Goal: Information Seeking & Learning: Learn about a topic

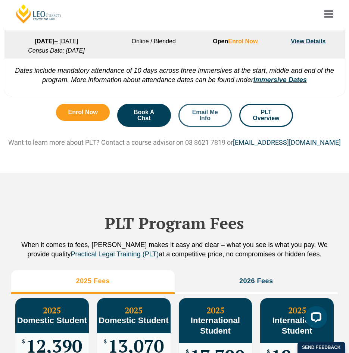
click at [214, 122] on link "Email Me Info" at bounding box center [205, 115] width 54 height 23
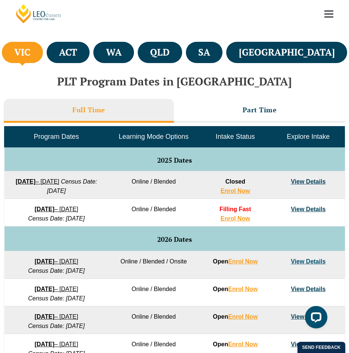
scroll to position [272, 0]
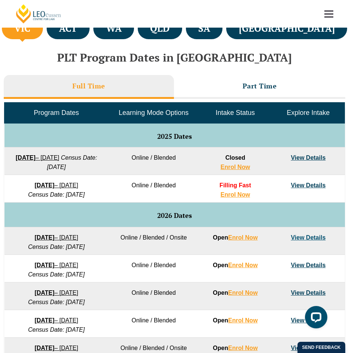
click at [312, 159] on link "View Details" at bounding box center [308, 157] width 35 height 6
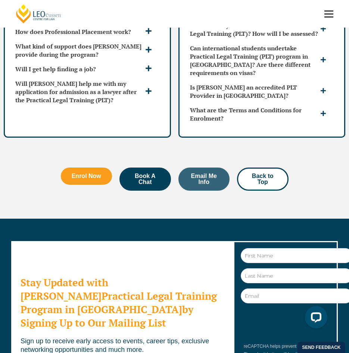
scroll to position [2163, 0]
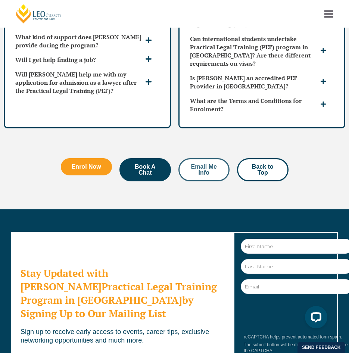
click at [185, 179] on link "Email Me Info" at bounding box center [203, 169] width 51 height 23
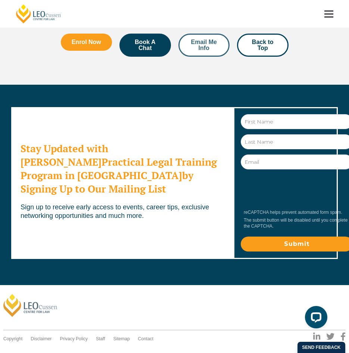
scroll to position [2322, 0]
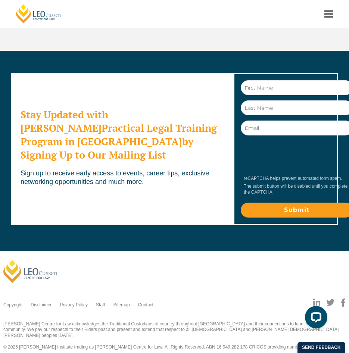
click at [323, 16] on link at bounding box center [329, 14] width 28 height 28
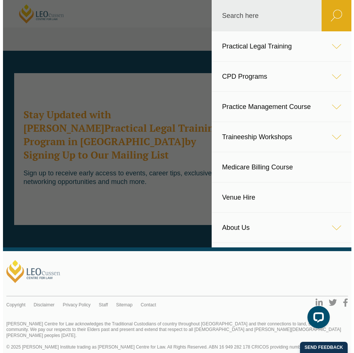
scroll to position [2315, 0]
